Goal: Navigation & Orientation: Find specific page/section

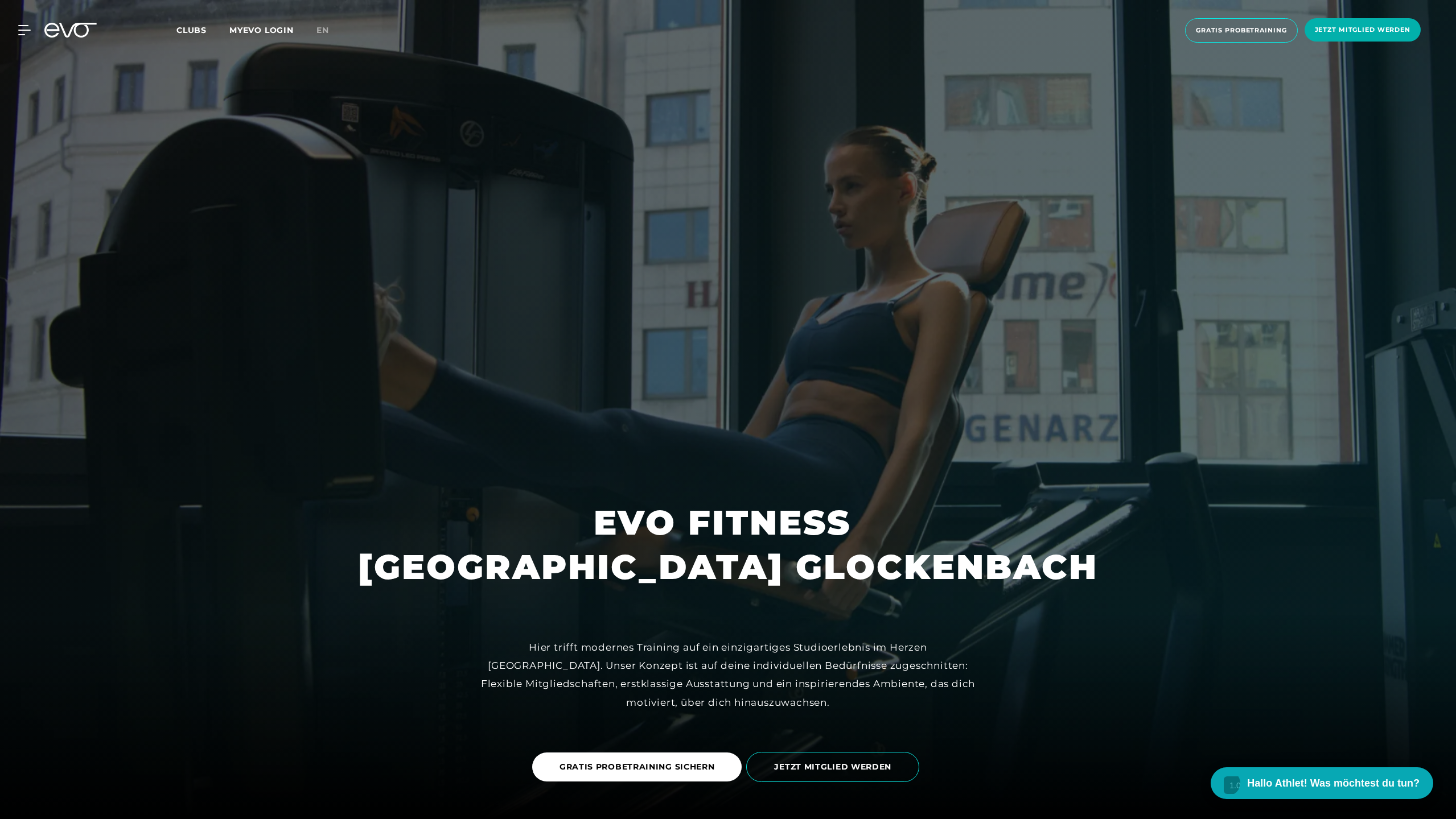
click at [204, 35] on span "Clubs" at bounding box center [191, 30] width 30 height 10
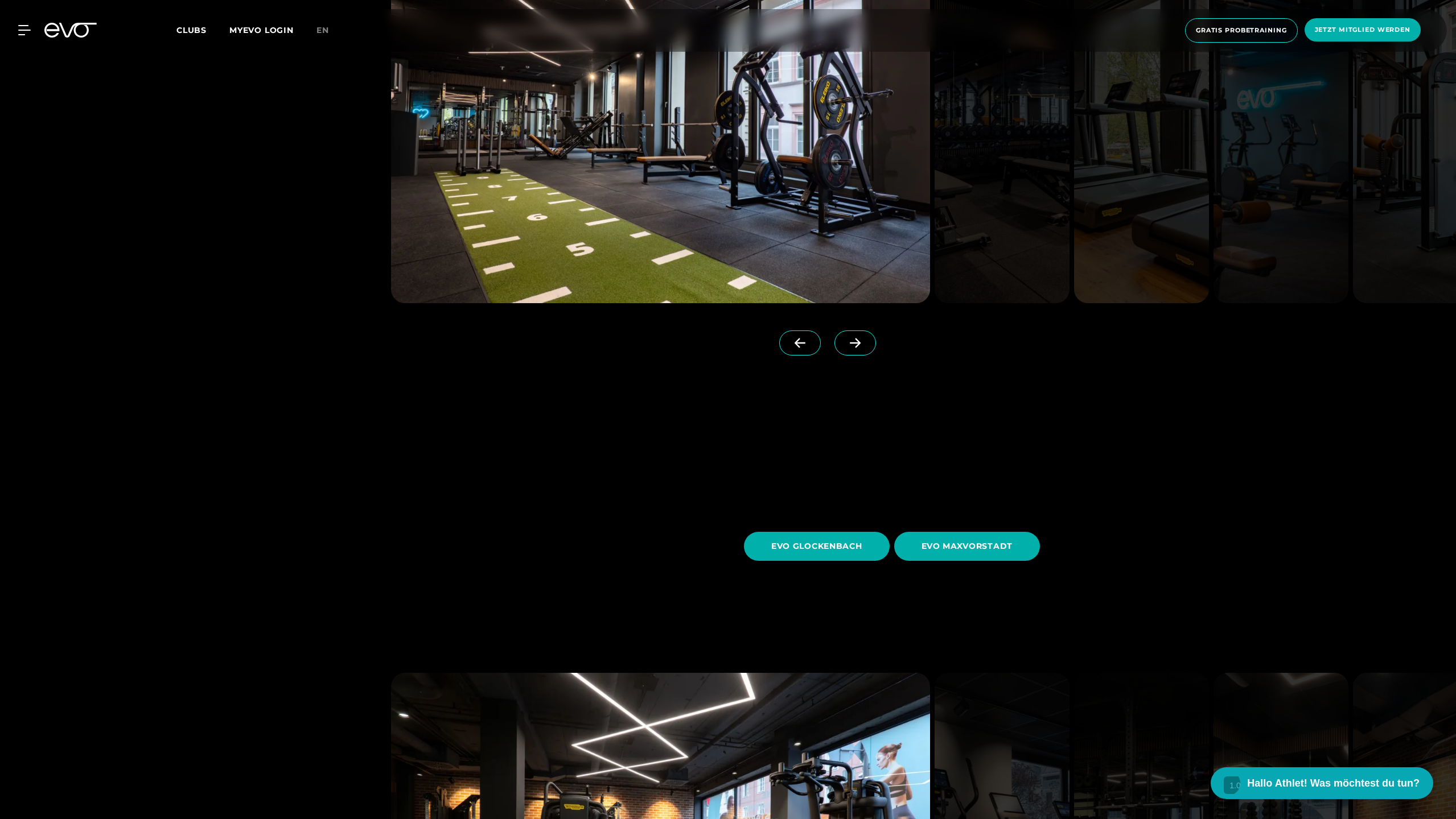
scroll to position [3638, 0]
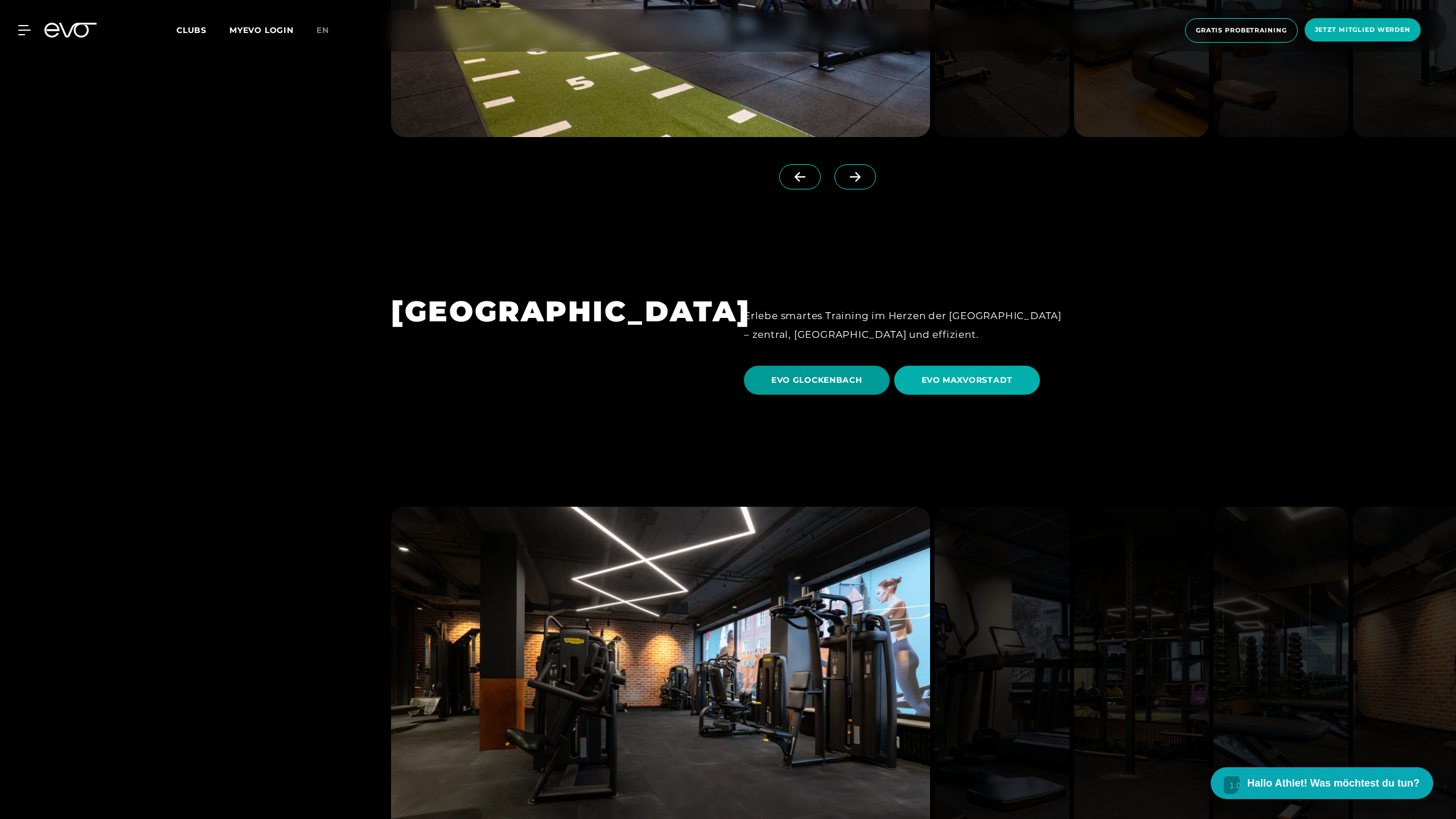
click at [861, 374] on span "EVO GLOCKENBACH" at bounding box center [817, 380] width 91 height 12
